Goal: Find specific page/section: Find specific page/section

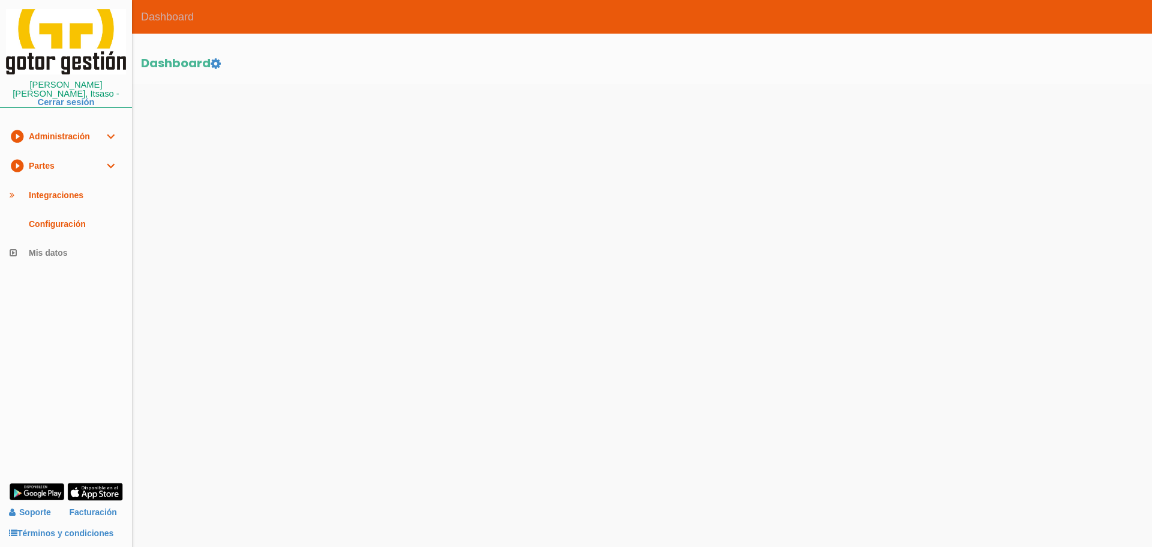
click at [26, 157] on link "play_circle_filled Partes expand_more" at bounding box center [66, 165] width 132 height 29
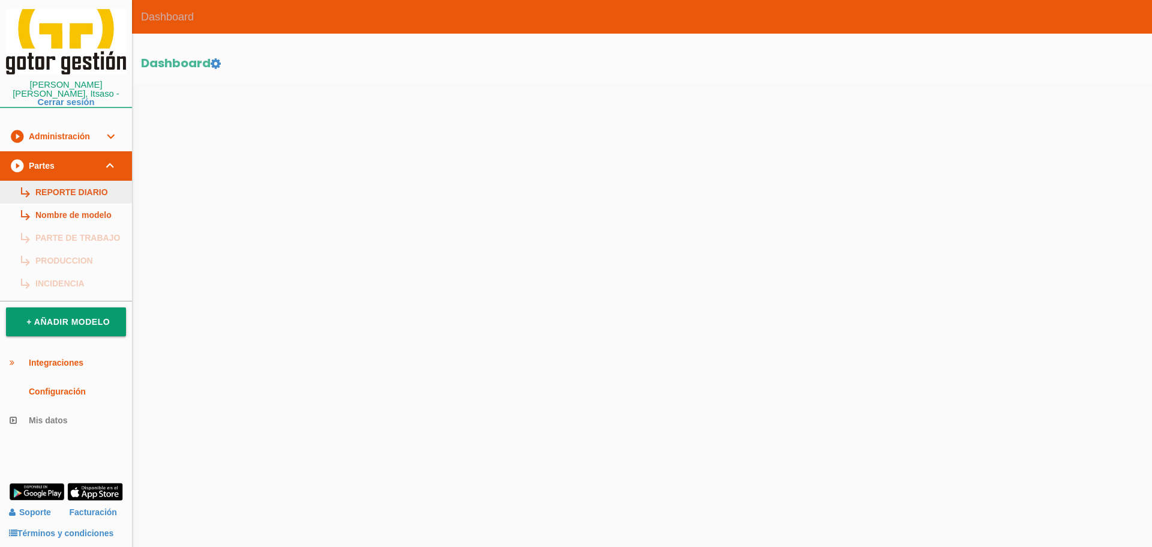
click at [70, 182] on link "subdirectory_arrow_right REPORTE DIARIO" at bounding box center [66, 192] width 132 height 23
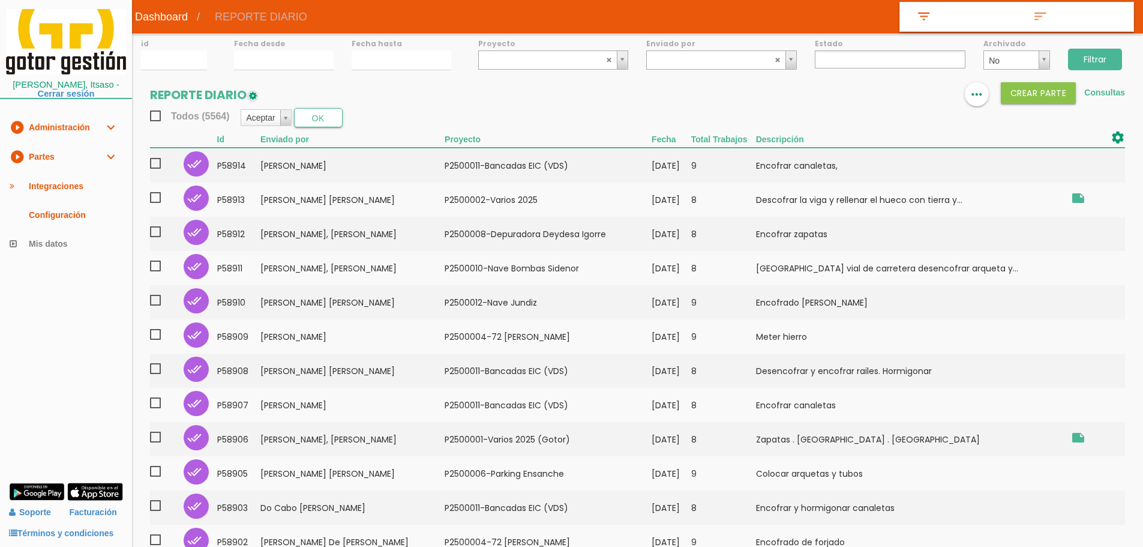
click at [869, 59] on ul at bounding box center [890, 59] width 151 height 18
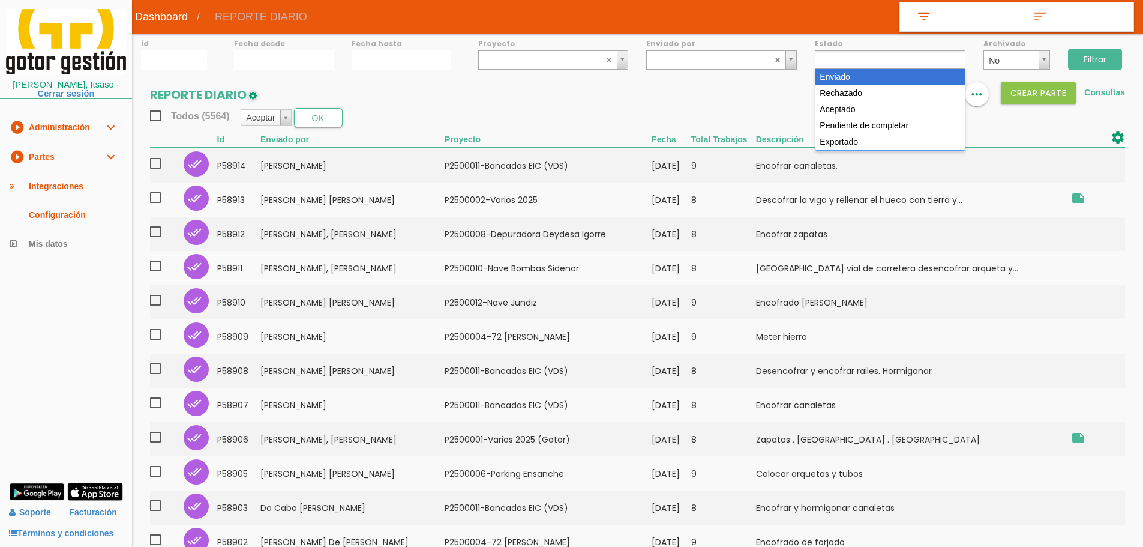
select select "1"
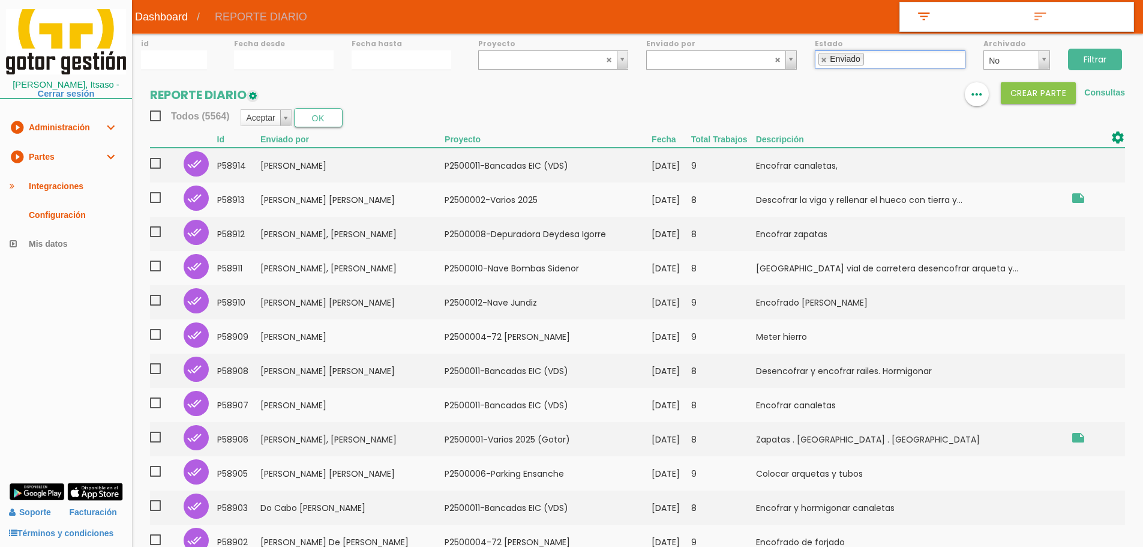
click at [1100, 55] on input "Filtrar" at bounding box center [1095, 60] width 54 height 22
